Goal: Task Accomplishment & Management: Use online tool/utility

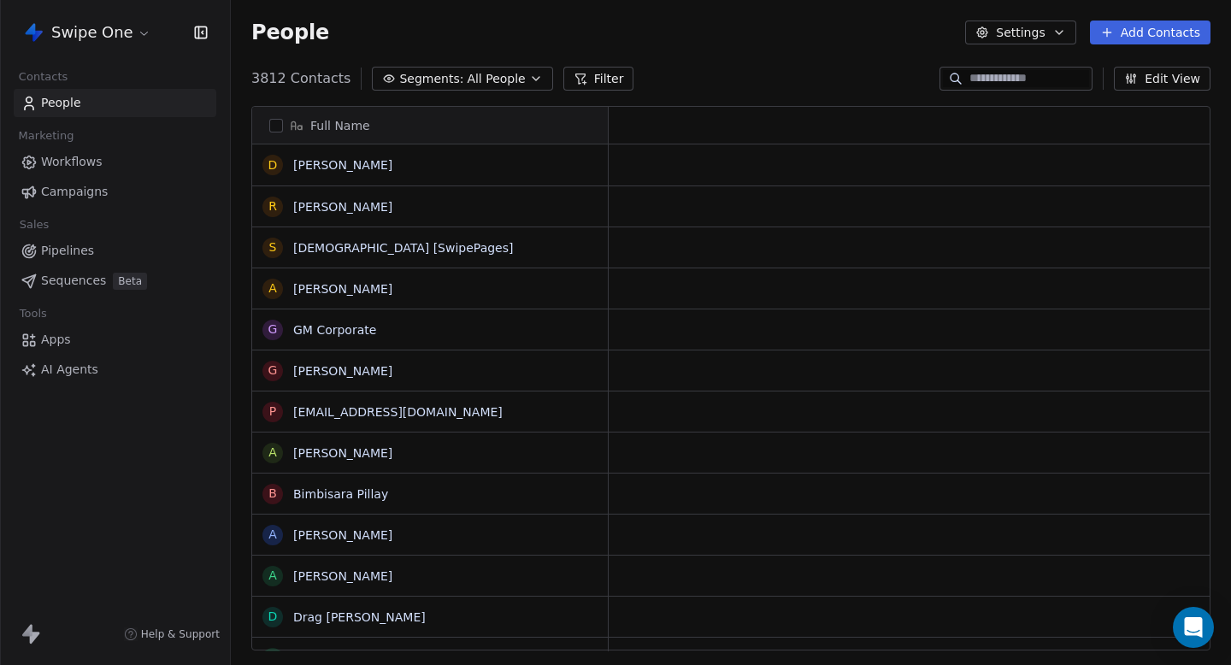
scroll to position [1, 1]
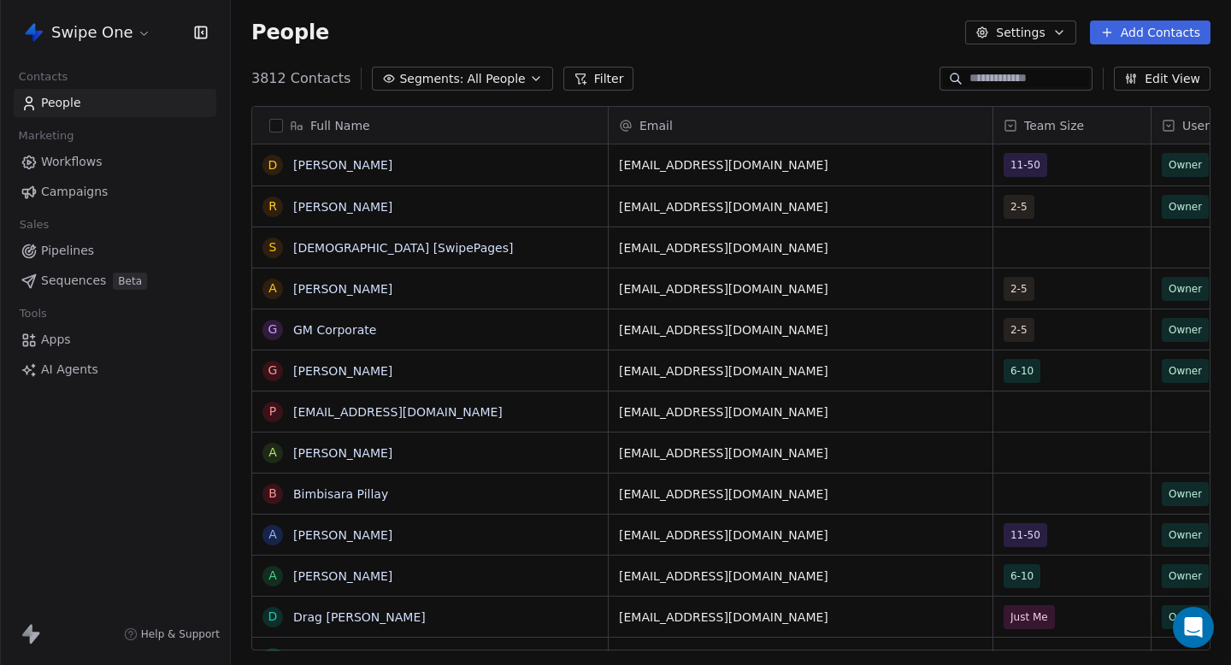
click at [80, 45] on html "Swipe One Contacts People Marketing Workflows Campaigns Sales Pipelines Sequenc…" at bounding box center [615, 332] width 1231 height 665
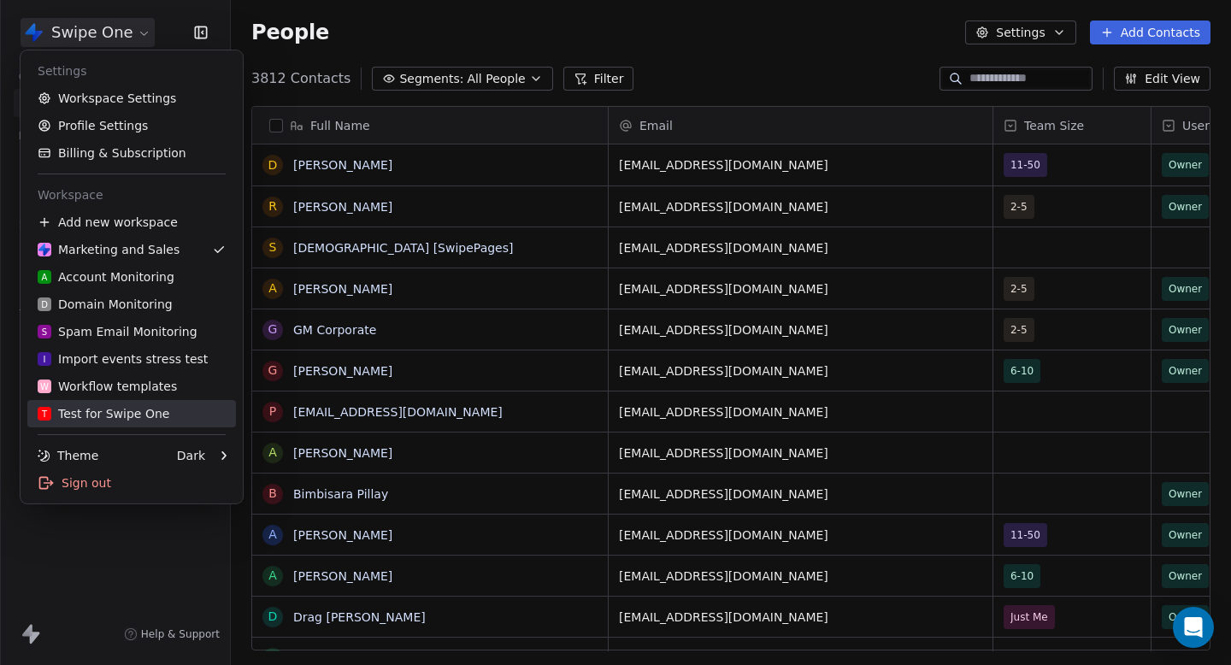
click at [149, 416] on div "T Test for Swipe One" at bounding box center [104, 413] width 132 height 17
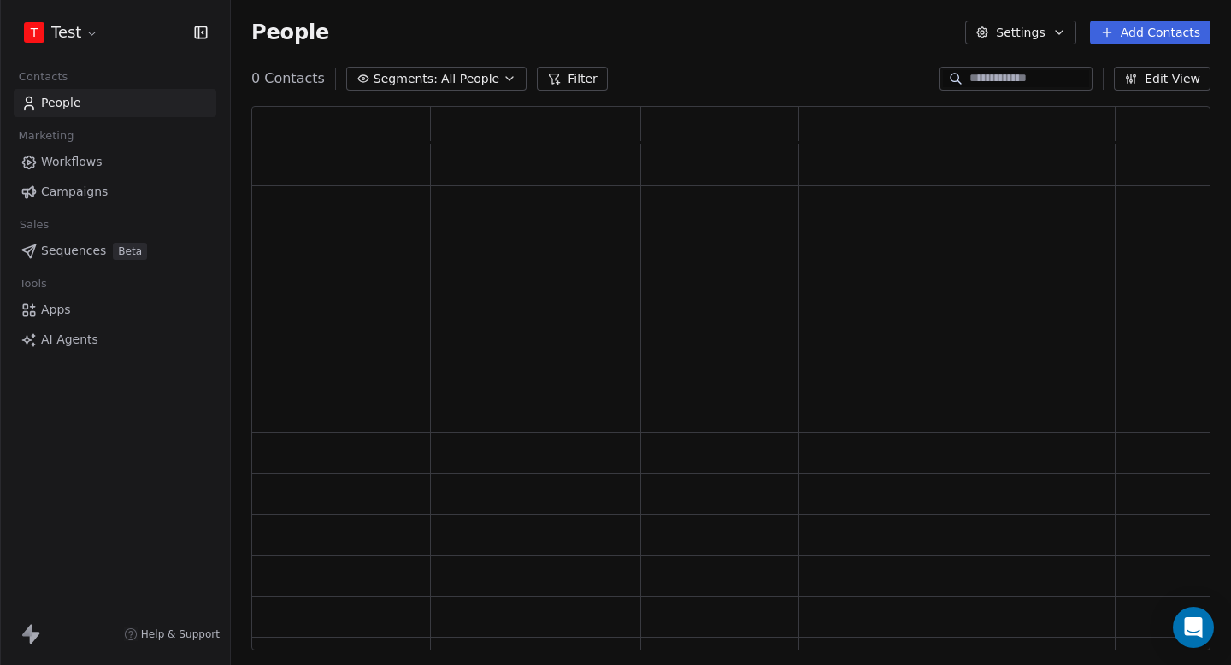
scroll to position [545, 959]
click at [60, 192] on span "Campaigns" at bounding box center [74, 192] width 67 height 18
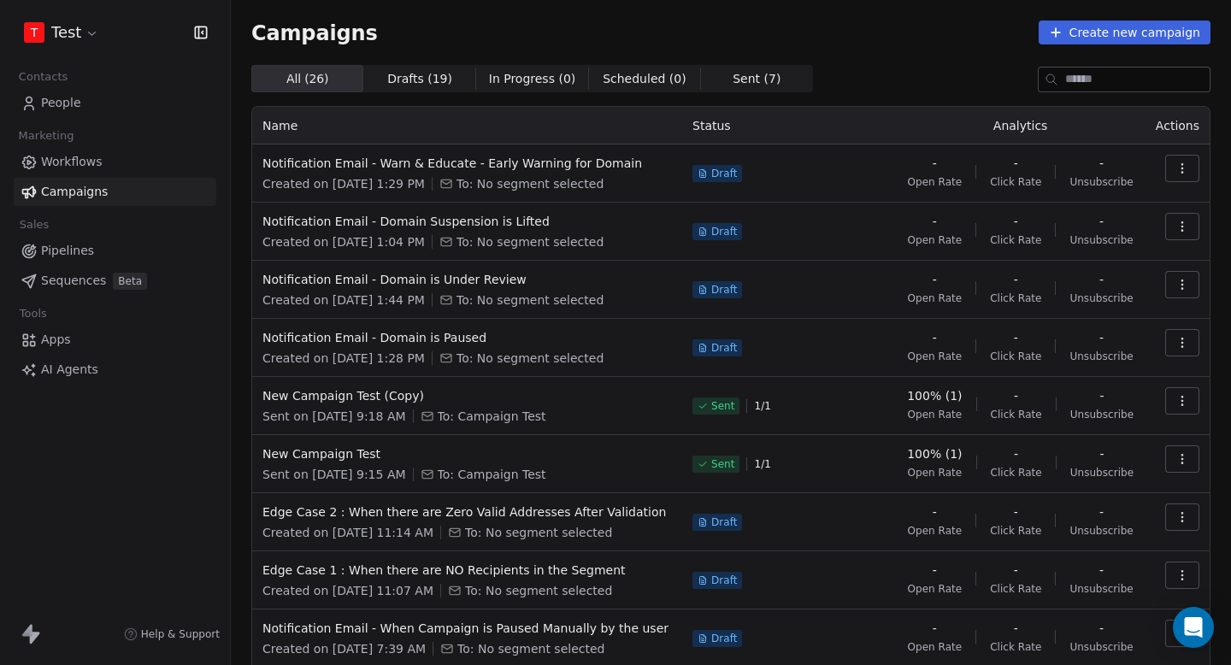
click at [398, 325] on td "Notification Email - Domain is Paused Created on [DATE] 1:28 PM To: No segment …" at bounding box center [467, 348] width 430 height 58
click at [401, 340] on span "Notification Email - Domain is Paused" at bounding box center [468, 337] width 410 height 17
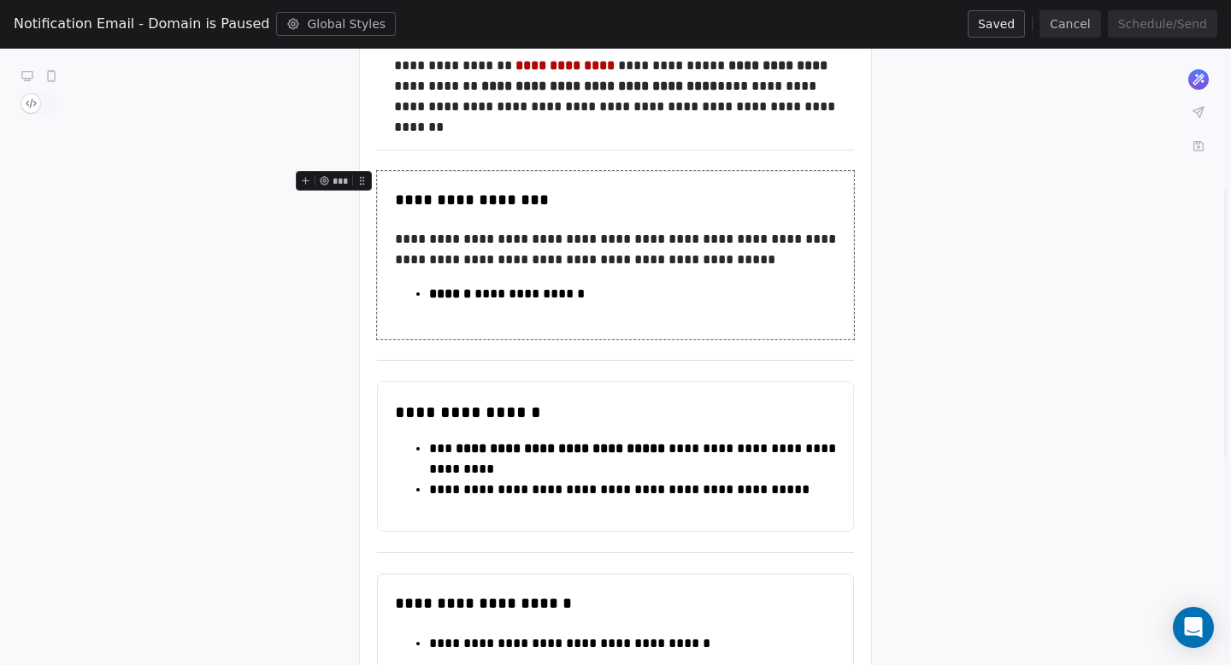
scroll to position [317, 0]
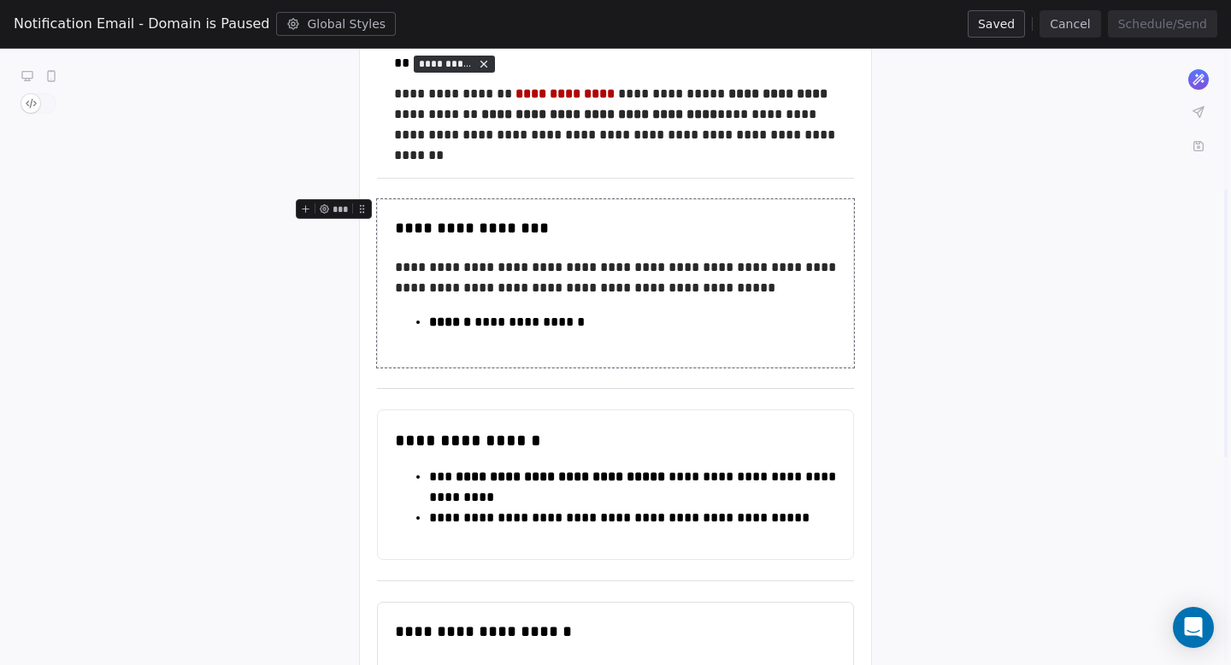
click at [1079, 15] on button "Cancel" at bounding box center [1070, 23] width 61 height 27
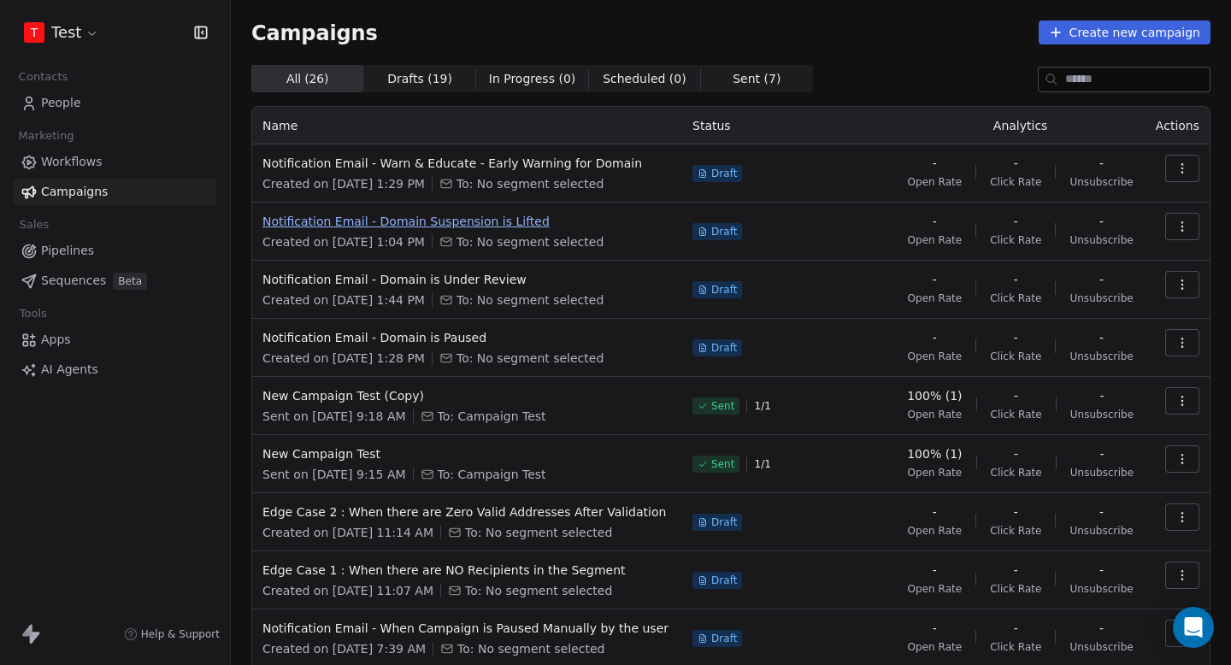
click at [381, 215] on span "Notification Email - Domain Suspension is Lifted" at bounding box center [468, 221] width 410 height 17
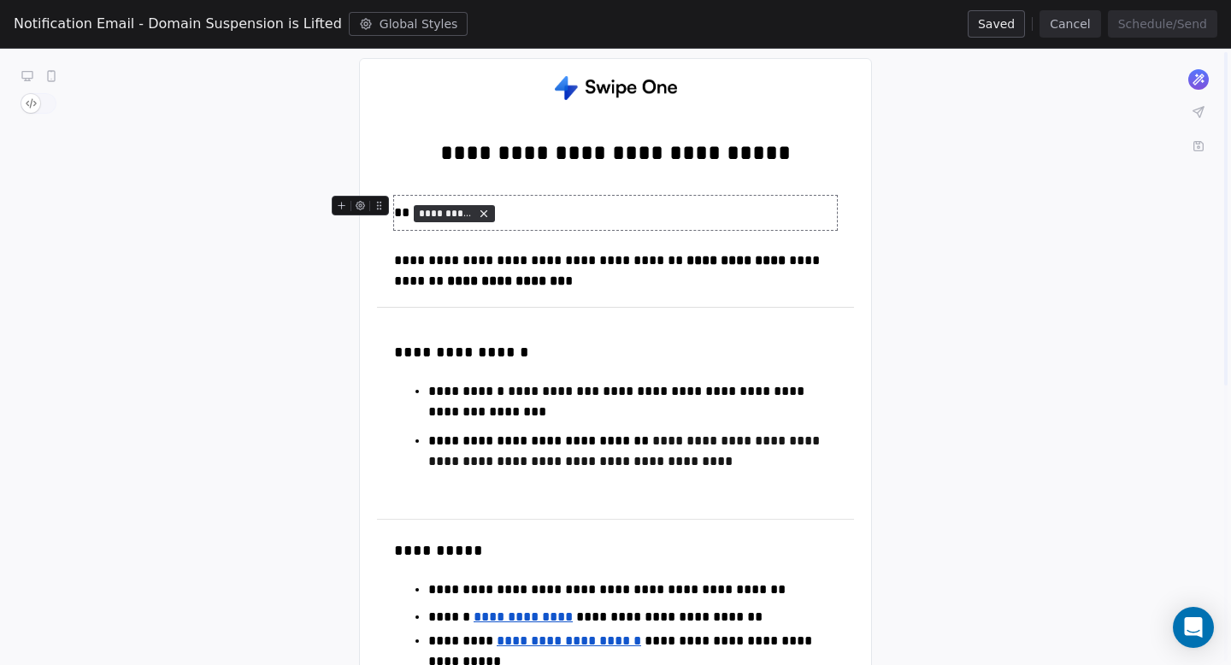
scroll to position [176, 0]
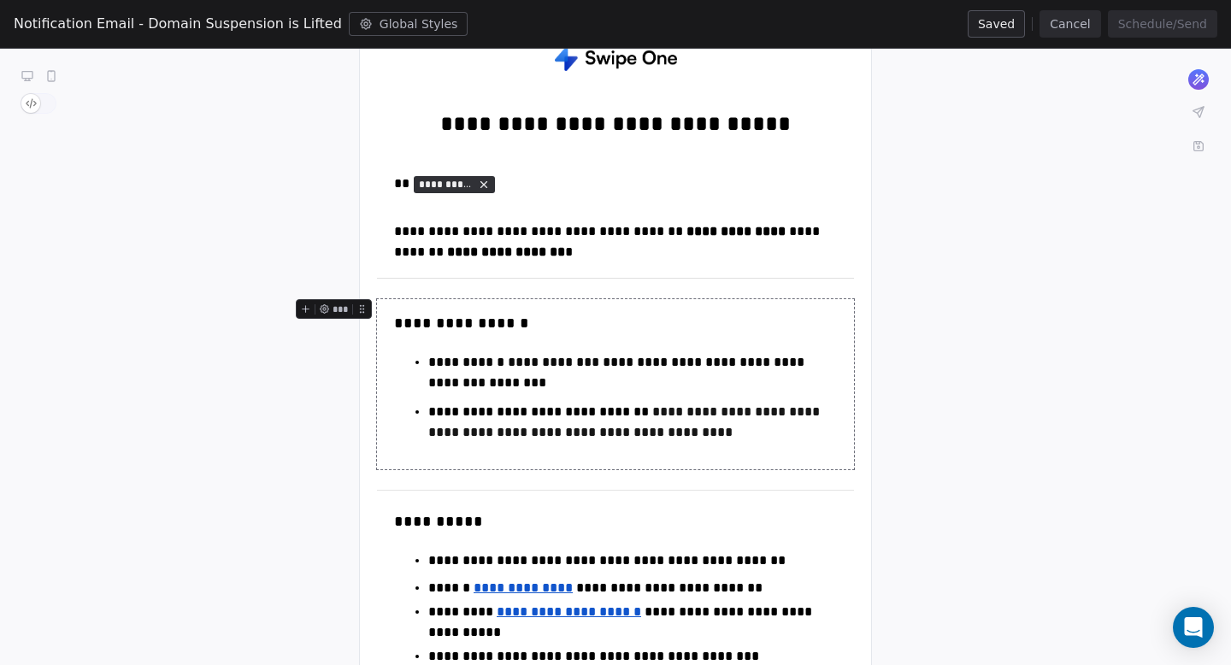
click at [1088, 27] on button "Cancel" at bounding box center [1070, 23] width 61 height 27
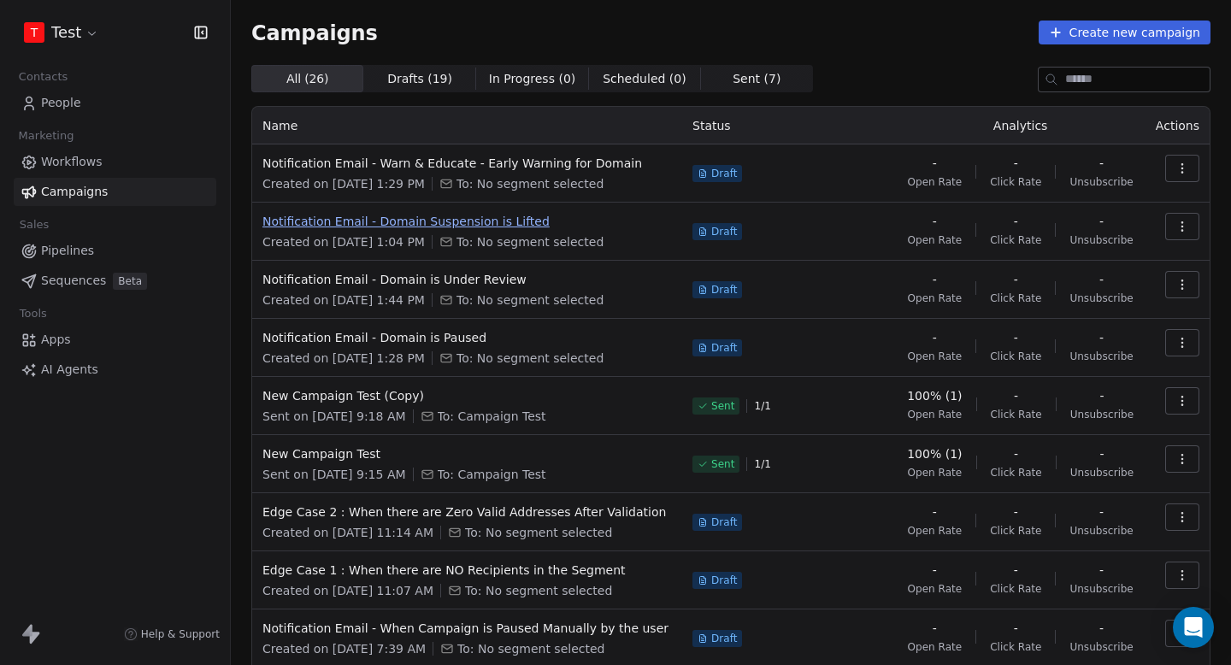
click at [471, 228] on span "Notification Email - Domain Suspension is Lifted" at bounding box center [468, 221] width 410 height 17
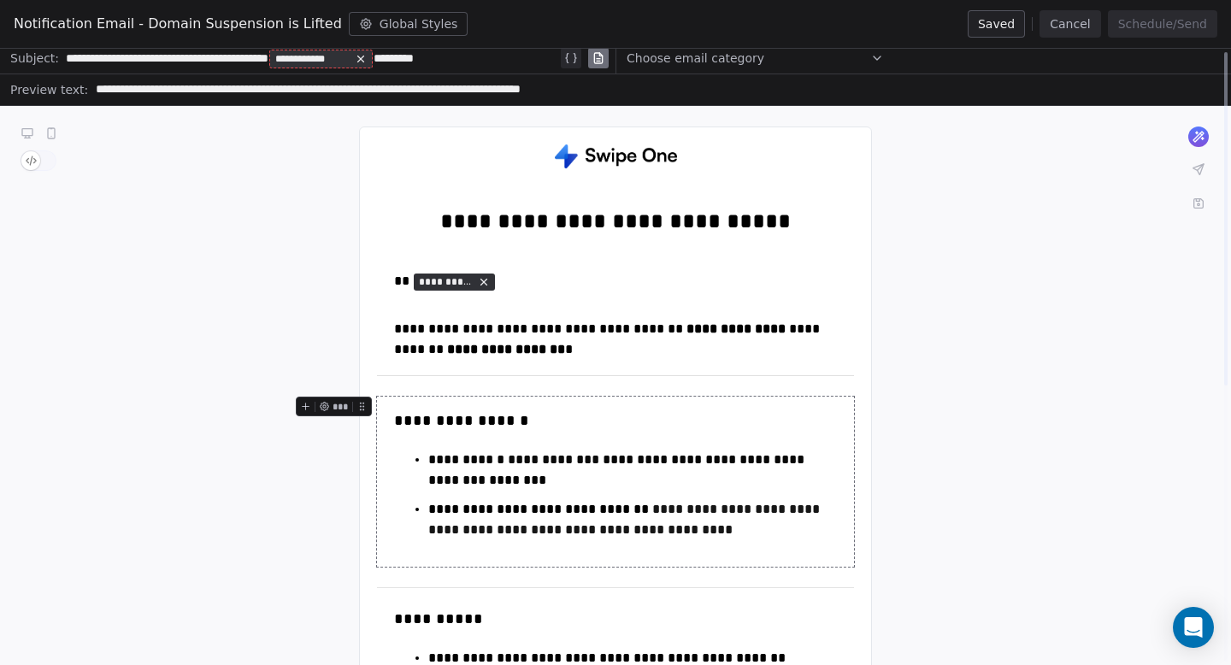
scroll to position [0, 0]
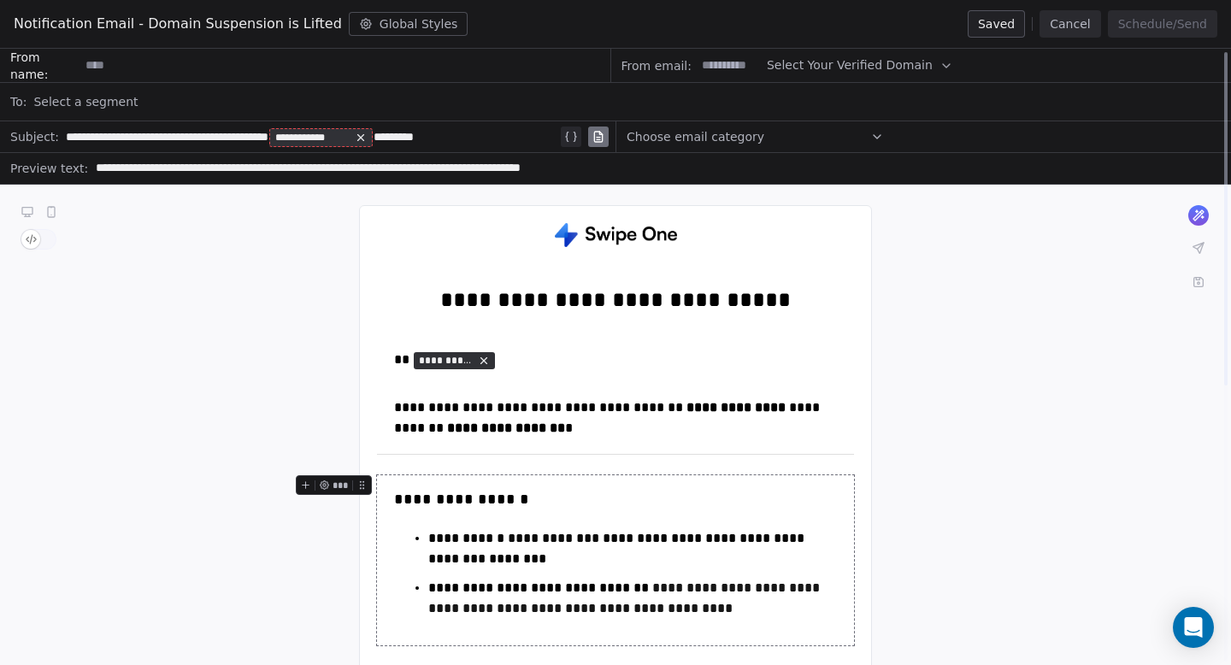
click at [1061, 20] on button "Cancel" at bounding box center [1070, 23] width 61 height 27
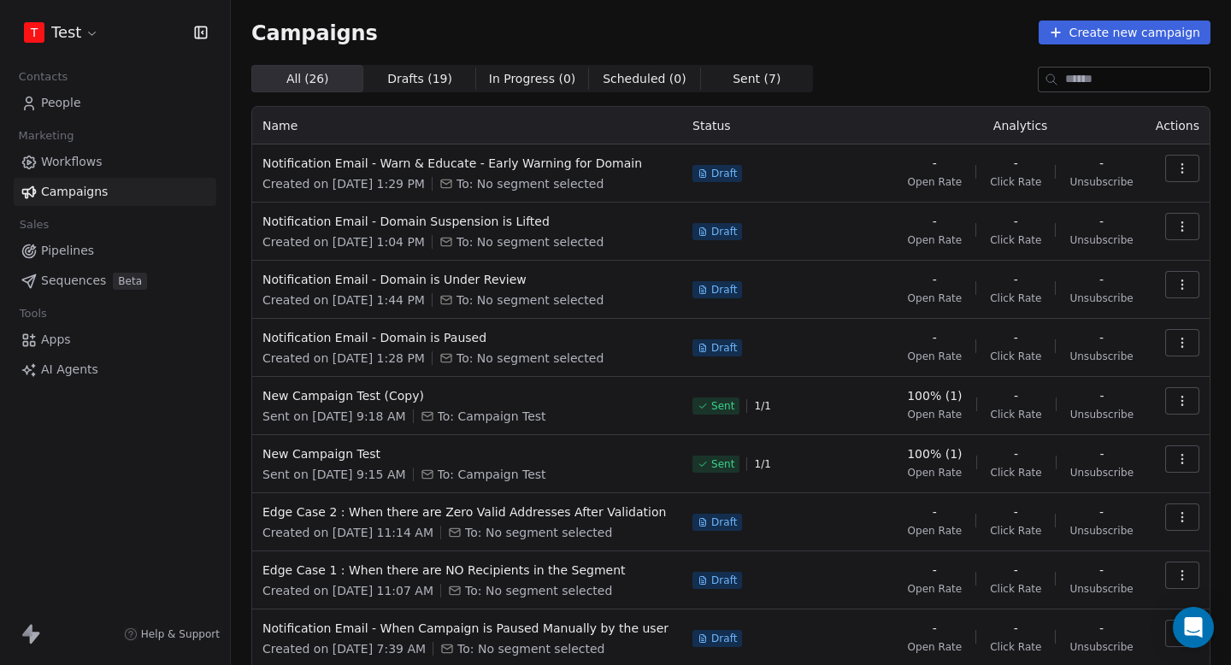
click at [420, 230] on div "Notification Email - Domain Suspension is Lifted Created on [DATE] 1:04 PM To: …" at bounding box center [468, 232] width 410 height 38
click at [439, 213] on span "Notification Email - Domain Suspension is Lifted" at bounding box center [468, 221] width 410 height 17
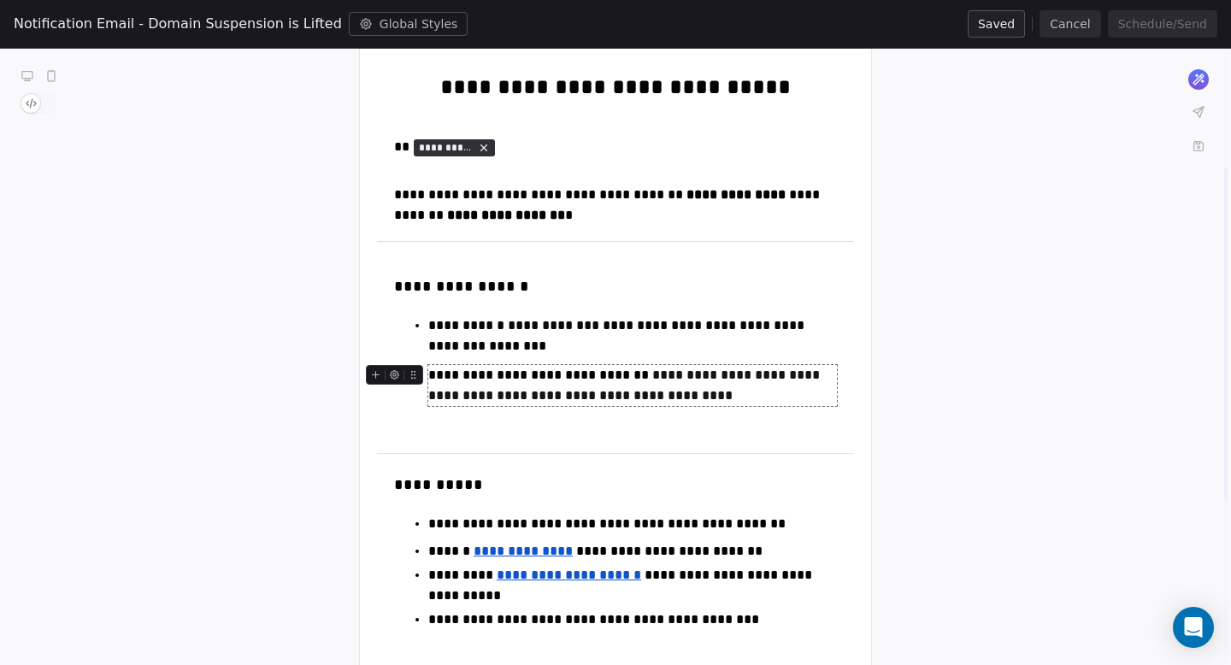
scroll to position [198, 0]
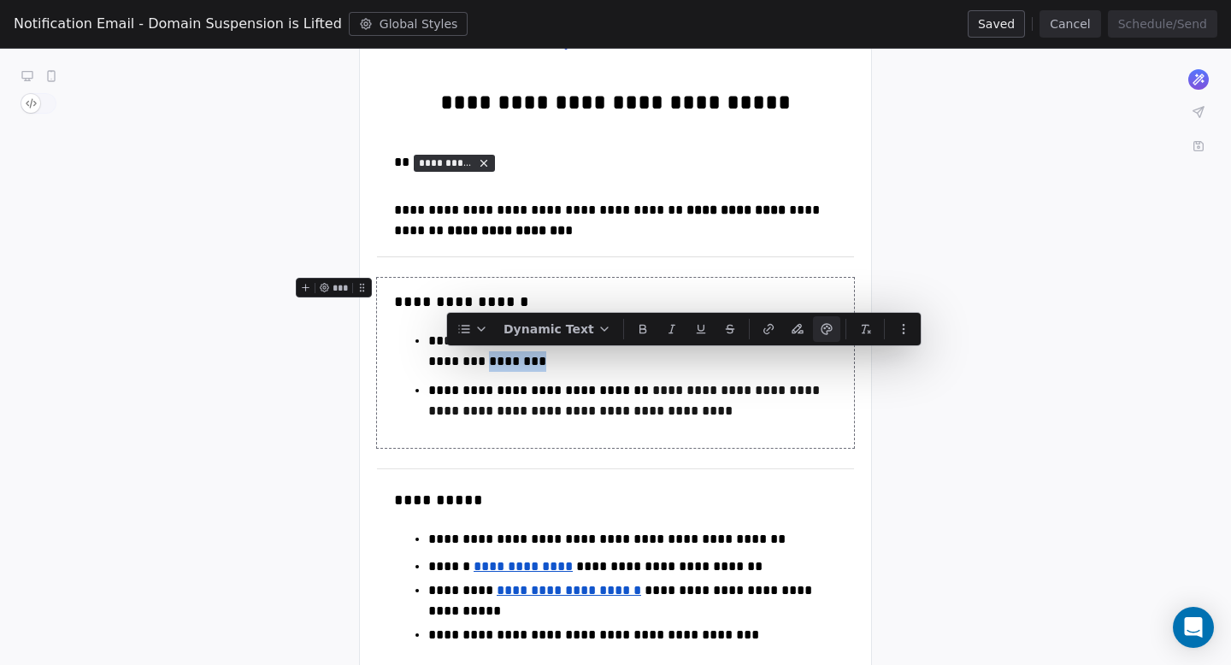
drag, startPoint x: 487, startPoint y: 363, endPoint x: 425, endPoint y: 362, distance: 61.6
click at [425, 362] on ul "**********" at bounding box center [615, 374] width 443 height 94
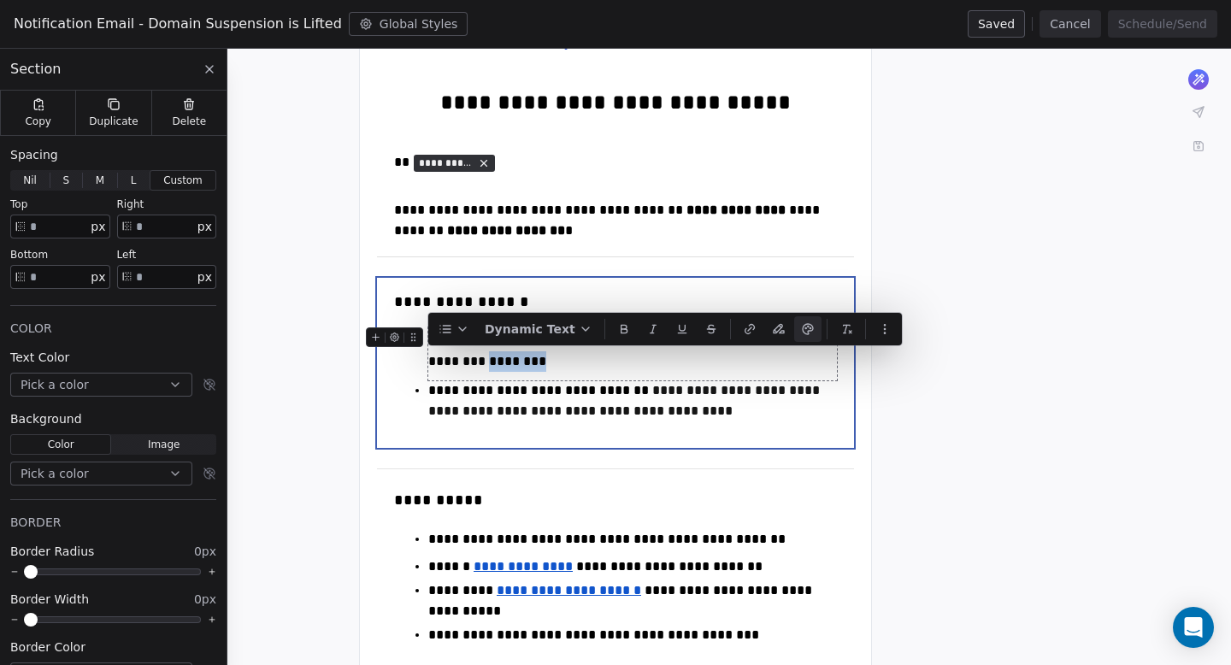
click at [474, 371] on div "**********" at bounding box center [632, 351] width 409 height 41
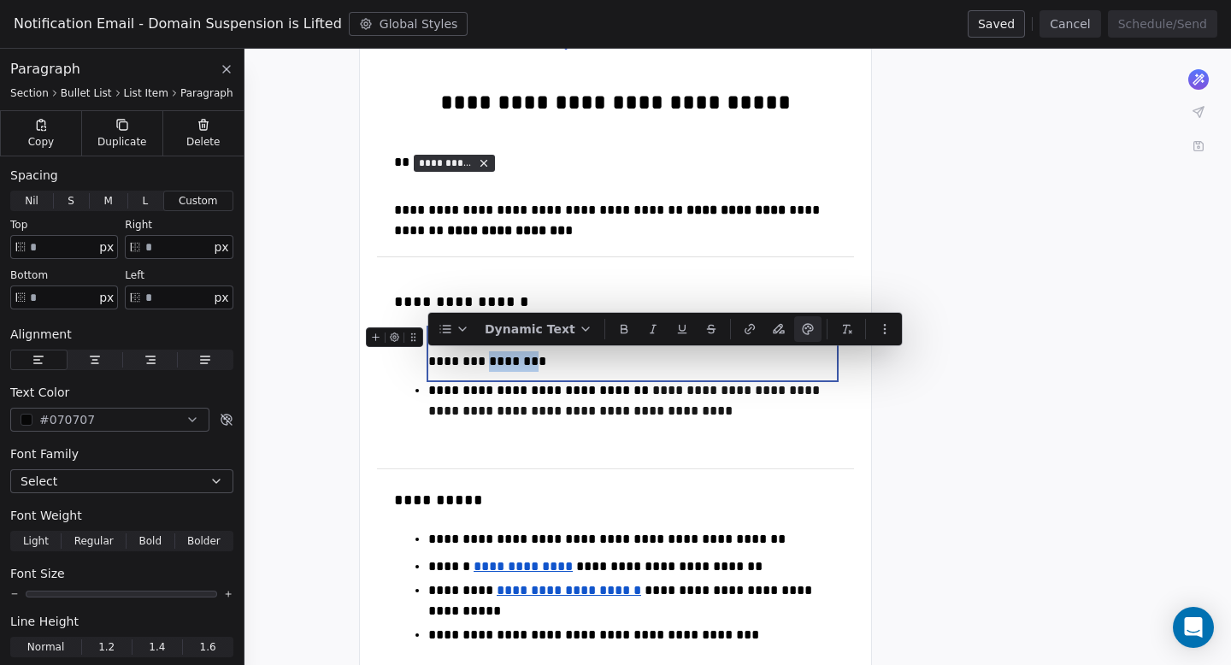
drag, startPoint x: 428, startPoint y: 364, endPoint x: 483, endPoint y: 364, distance: 55.6
click at [483, 364] on ul "**********" at bounding box center [615, 374] width 443 height 94
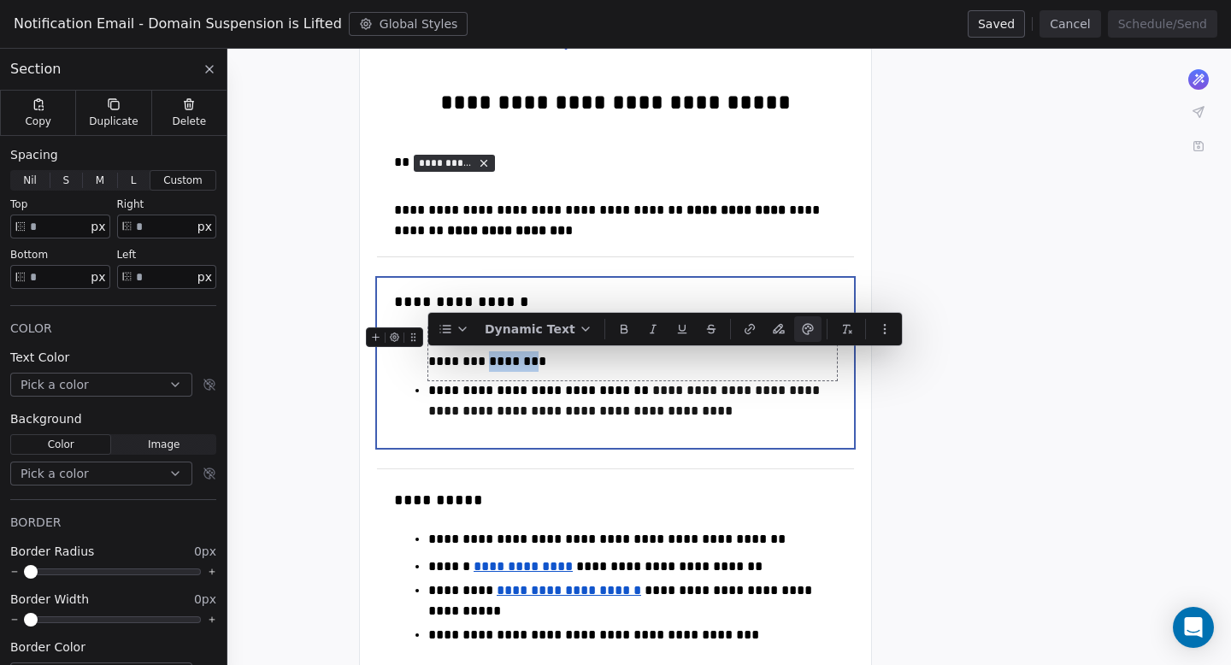
copy span "*******"
click at [1066, 27] on button "Cancel" at bounding box center [1070, 23] width 61 height 27
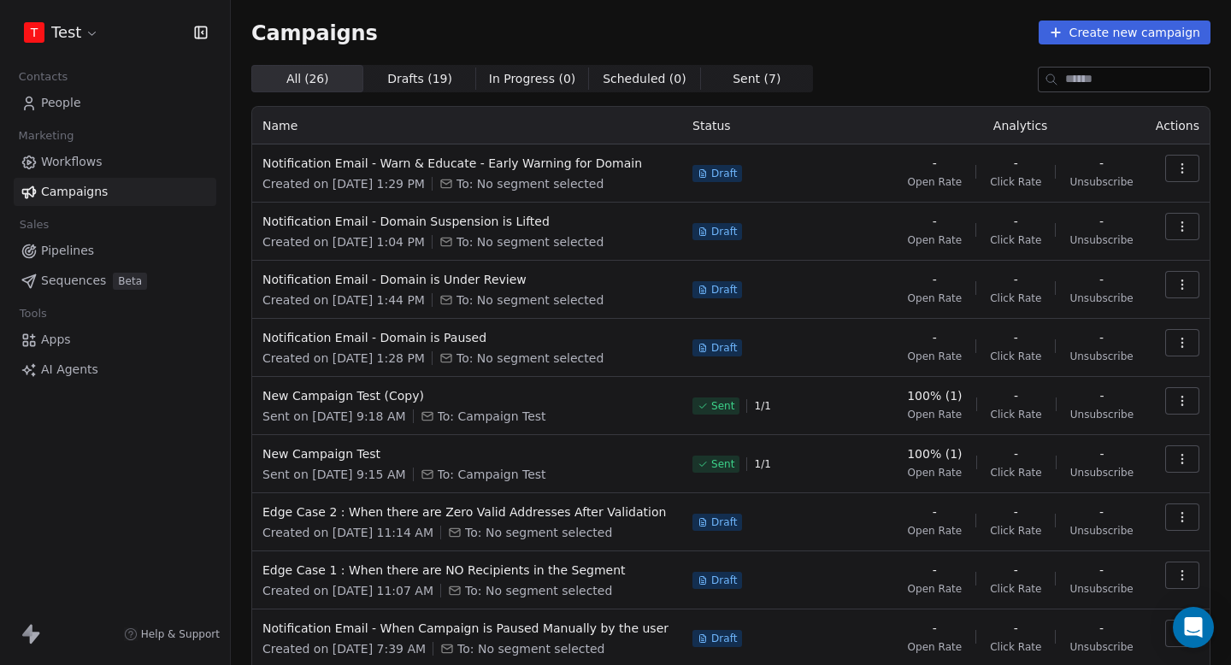
click at [1190, 171] on button "button" at bounding box center [1182, 168] width 34 height 27
click at [898, 76] on html "T Test Contacts People Marketing Workflows Campaigns Sales Pipelines Sequences …" at bounding box center [615, 332] width 1231 height 665
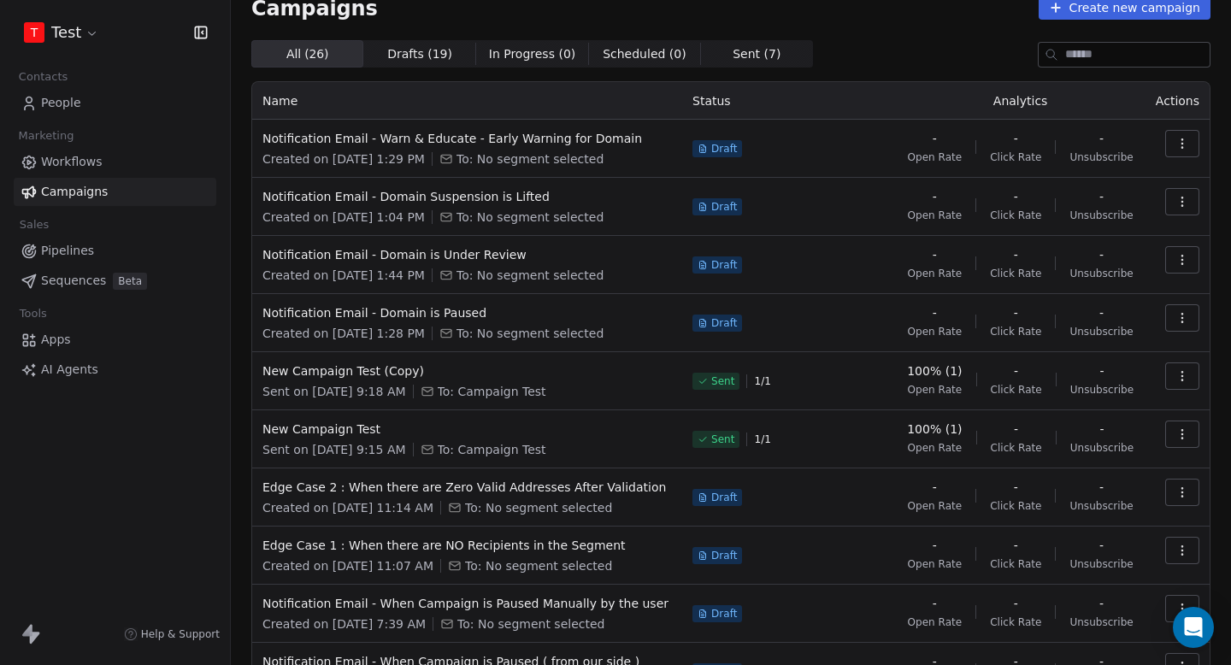
scroll to position [0, 0]
